Goal: Task Accomplishment & Management: Use online tool/utility

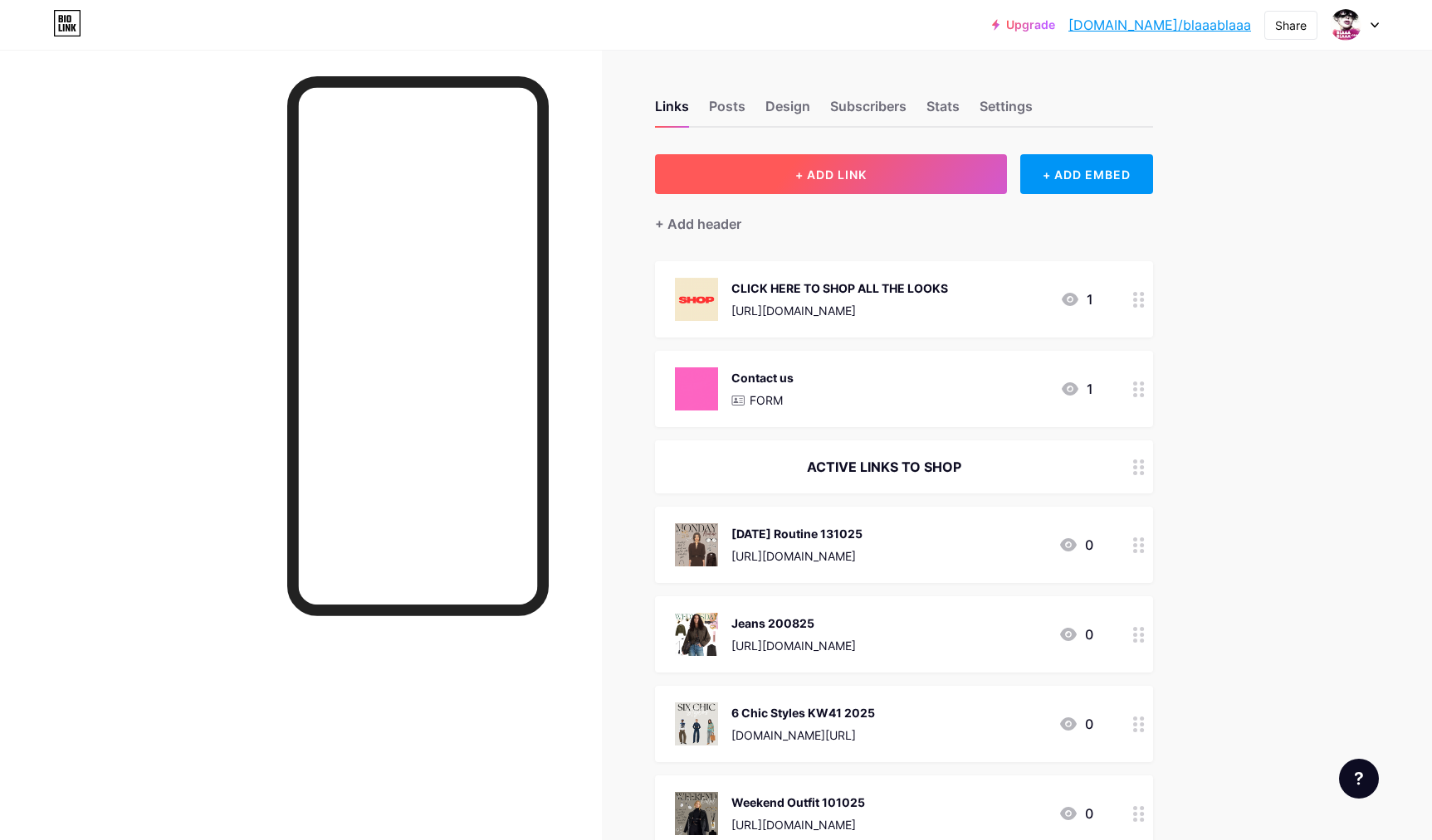
click at [815, 180] on span "+ ADD LINK" at bounding box center [831, 175] width 71 height 14
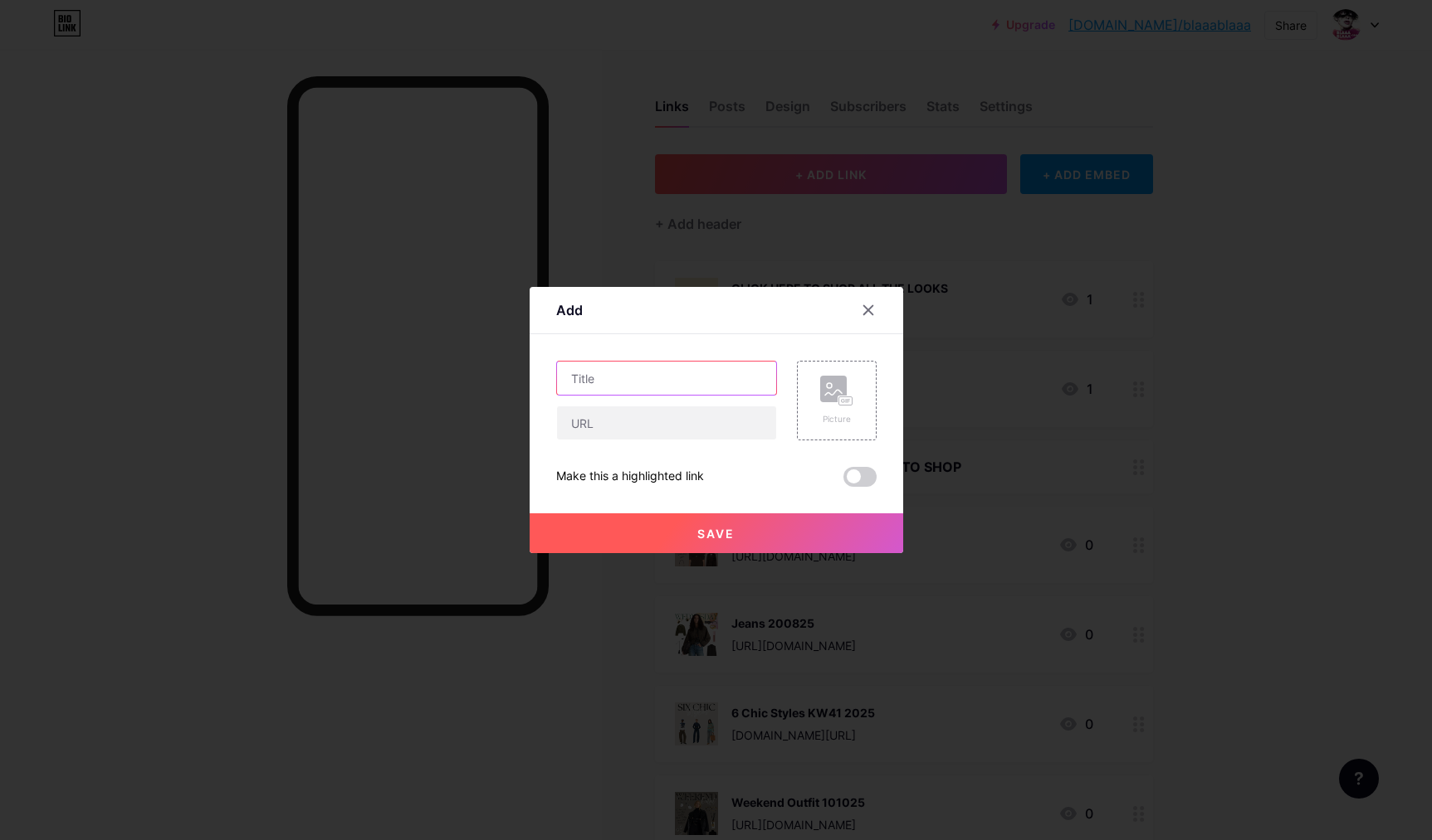
click at [689, 388] on input "text" at bounding box center [666, 378] width 219 height 33
type input "Lwggings 210825"
click at [839, 399] on rect at bounding box center [845, 401] width 13 height 8
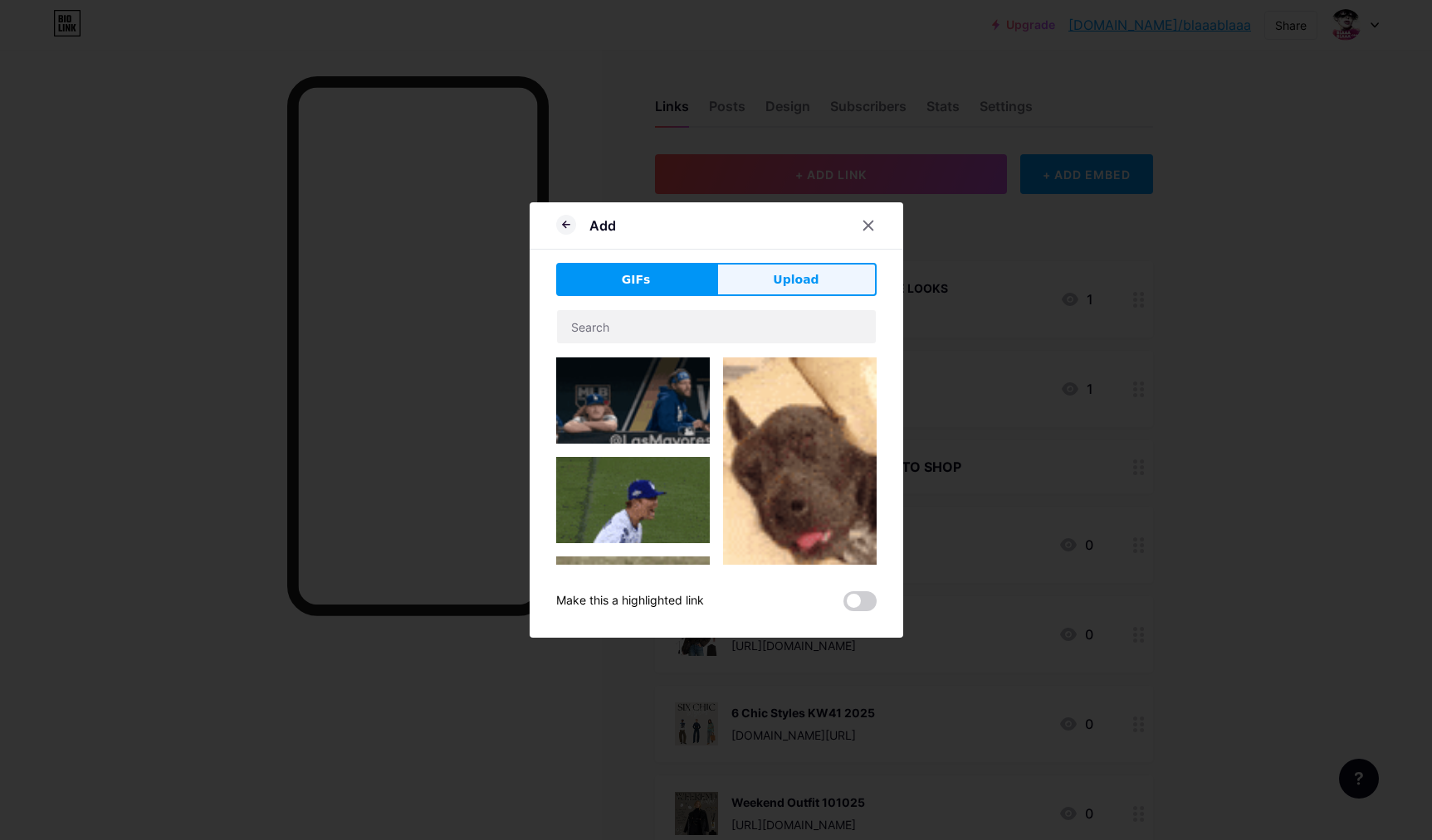
click at [807, 282] on span "Upload" at bounding box center [795, 280] width 46 height 18
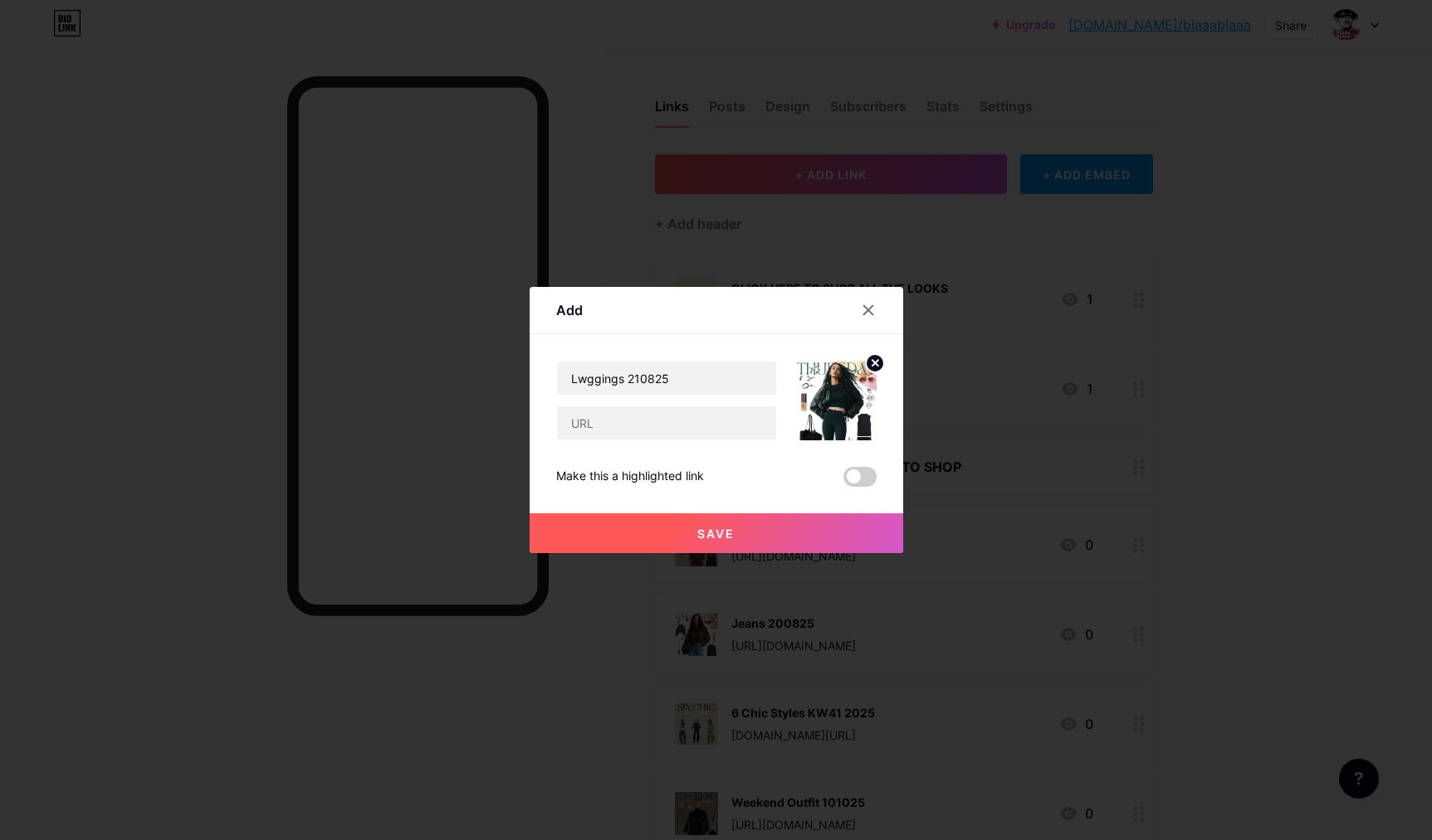
click at [748, 535] on button "Save" at bounding box center [716, 533] width 374 height 40
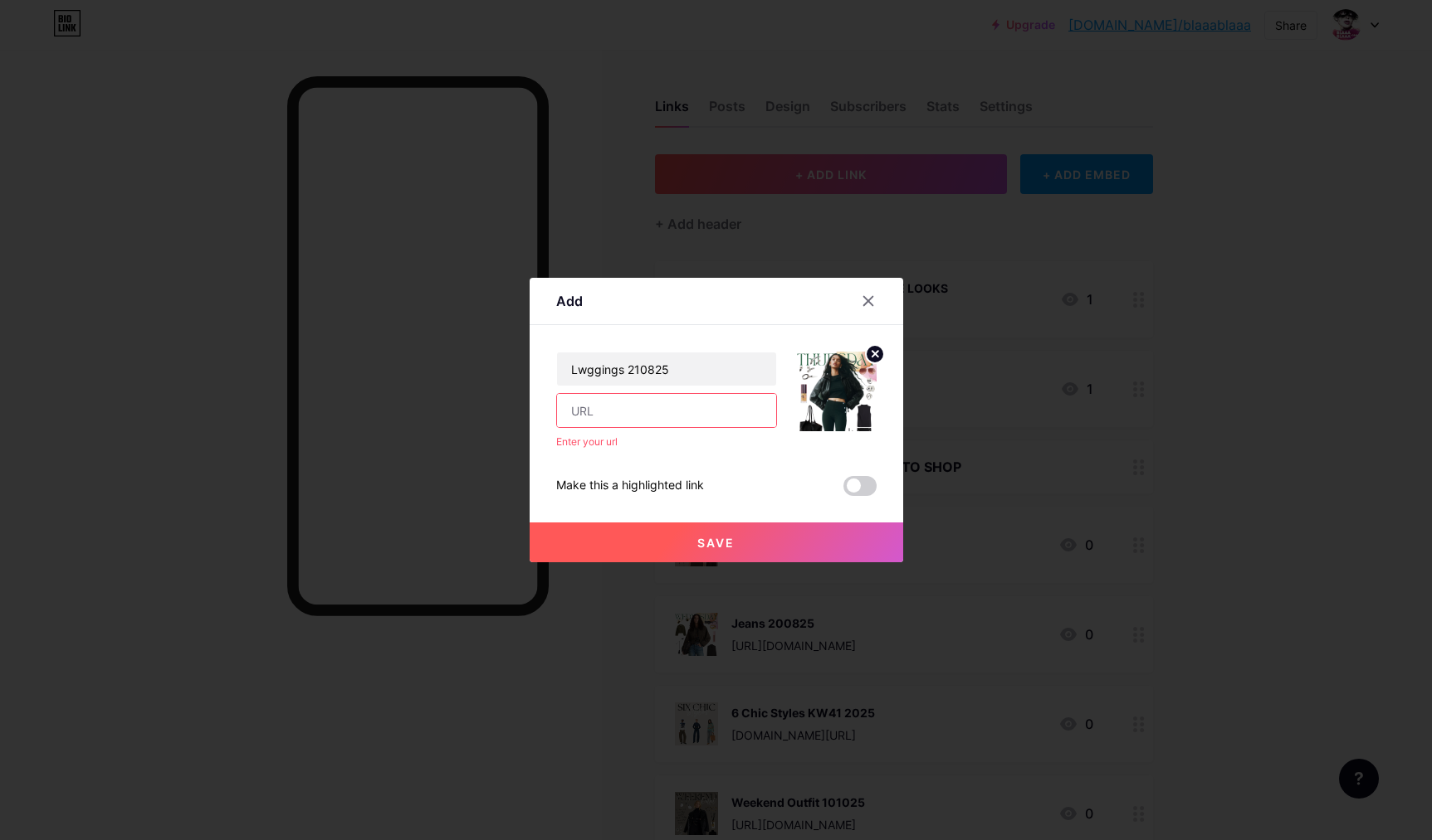
click at [592, 415] on input "text" at bounding box center [666, 410] width 219 height 33
paste input "[URL][DOMAIN_NAME]"
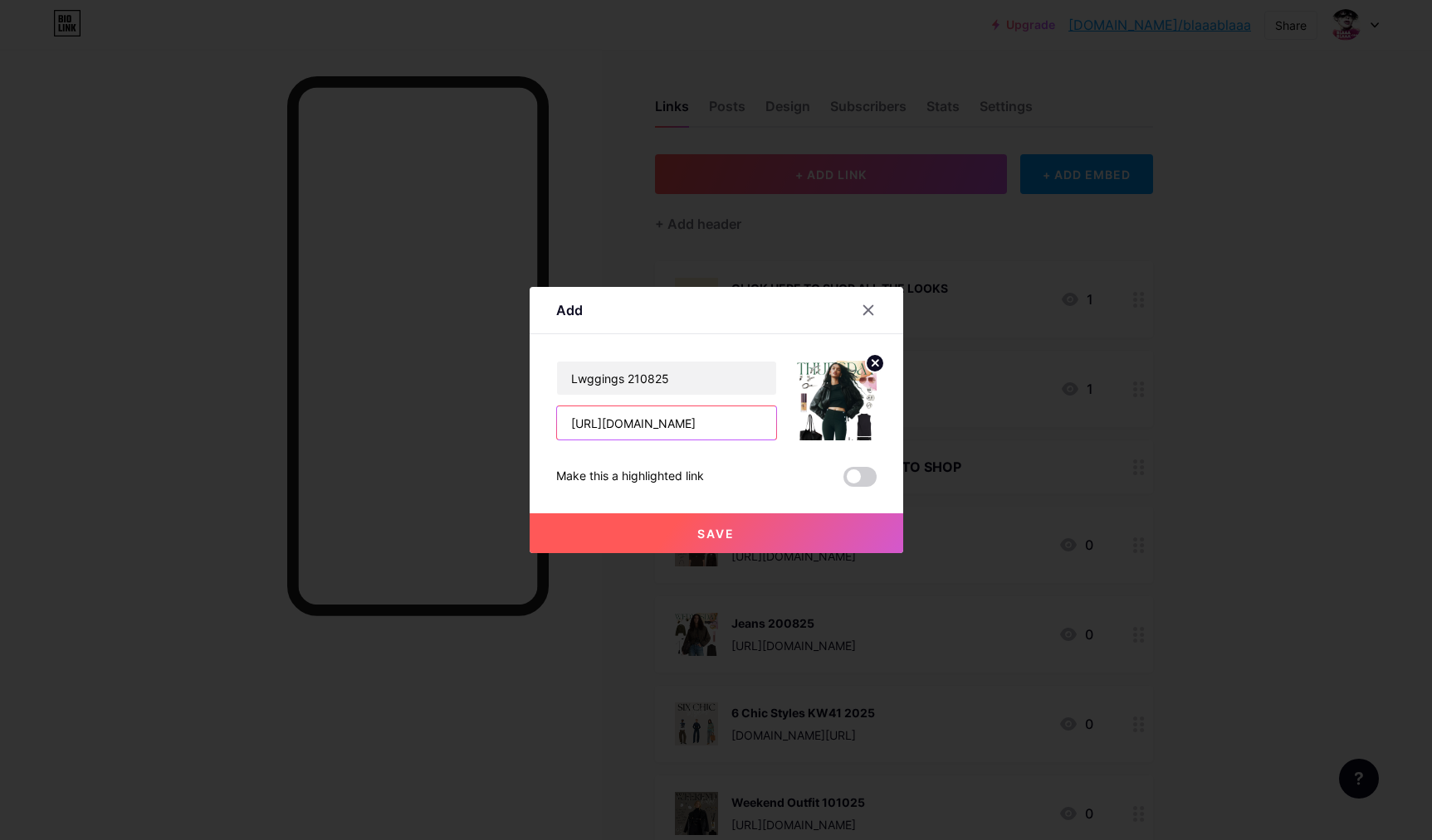
type input "[URL][DOMAIN_NAME]"
click at [696, 531] on button "Save" at bounding box center [716, 533] width 374 height 40
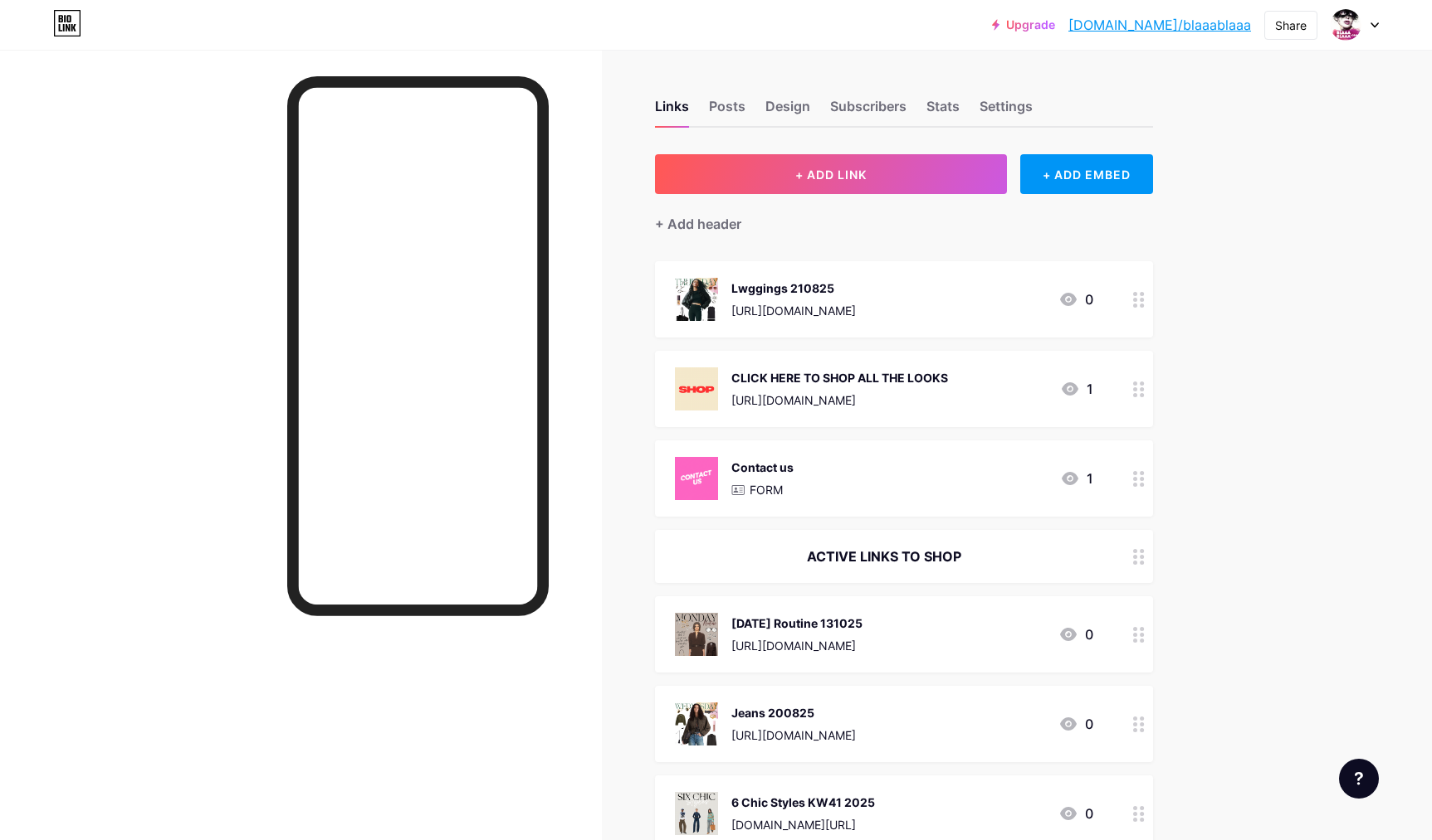
click at [832, 298] on div "Lwggings 210825 [URL][DOMAIN_NAME]" at bounding box center [794, 300] width 125 height 43
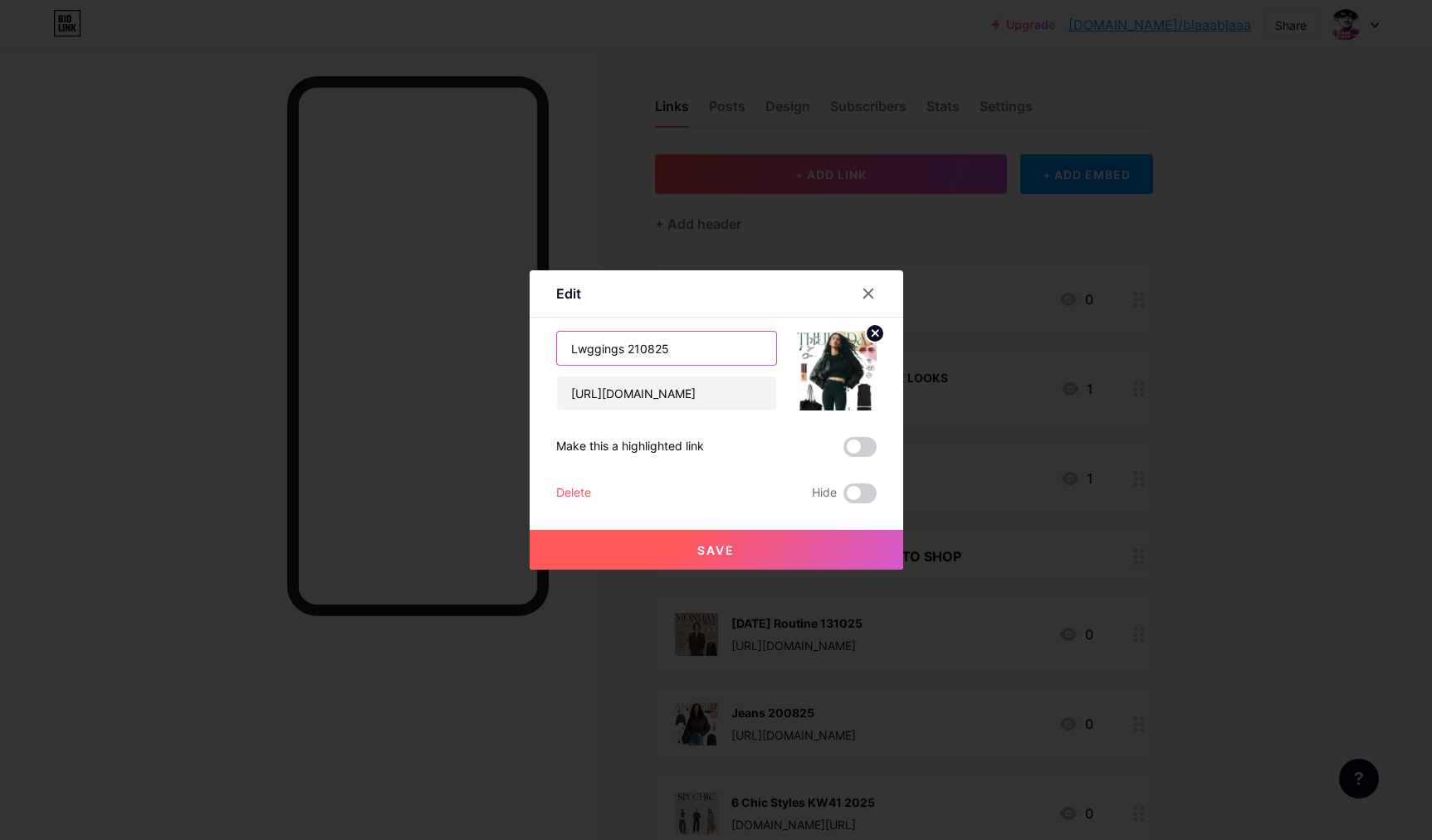
drag, startPoint x: 586, startPoint y: 348, endPoint x: 577, endPoint y: 350, distance: 9.2
click at [577, 350] on input "Lwggings 210825" at bounding box center [666, 348] width 219 height 33
type input "Leggings 210825"
click at [683, 556] on button "Save" at bounding box center [716, 549] width 374 height 40
